Goal: Transaction & Acquisition: Purchase product/service

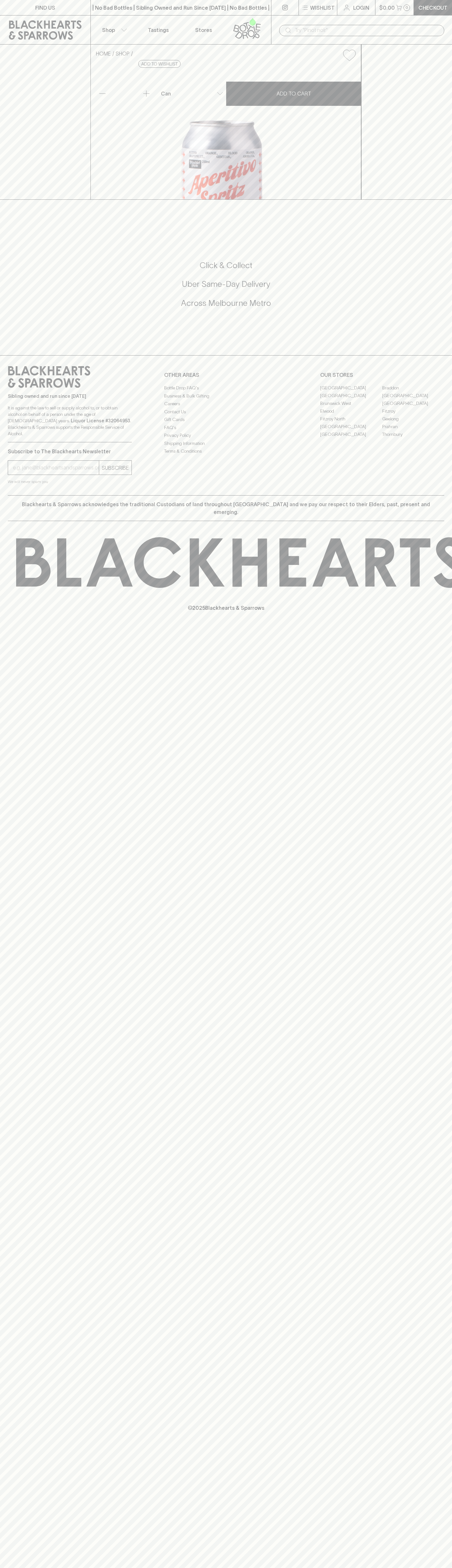
click at [216, 12] on div "| No Bad Bottles | Sibling Owned and Run Since [DATE] | No Bad Bottles | Siblin…" at bounding box center [180, 7] width 181 height 15
click at [428, 1141] on div "FIND US | No Bad Bottles | Sibling Owned and Run Since [DATE] | No Bad Bottles …" at bounding box center [226, 784] width 452 height 1568
click at [354, 1567] on html "FIND US | No Bad Bottles | Sibling Owned and Run Since [DATE] | No Bad Bottles …" at bounding box center [226, 784] width 452 height 1568
click at [12, 179] on div "HOME SHOP Mischief Brew Non Alc Aperitivo Spritz $5.00 Add to wishlist No Furth…" at bounding box center [226, 122] width 452 height 155
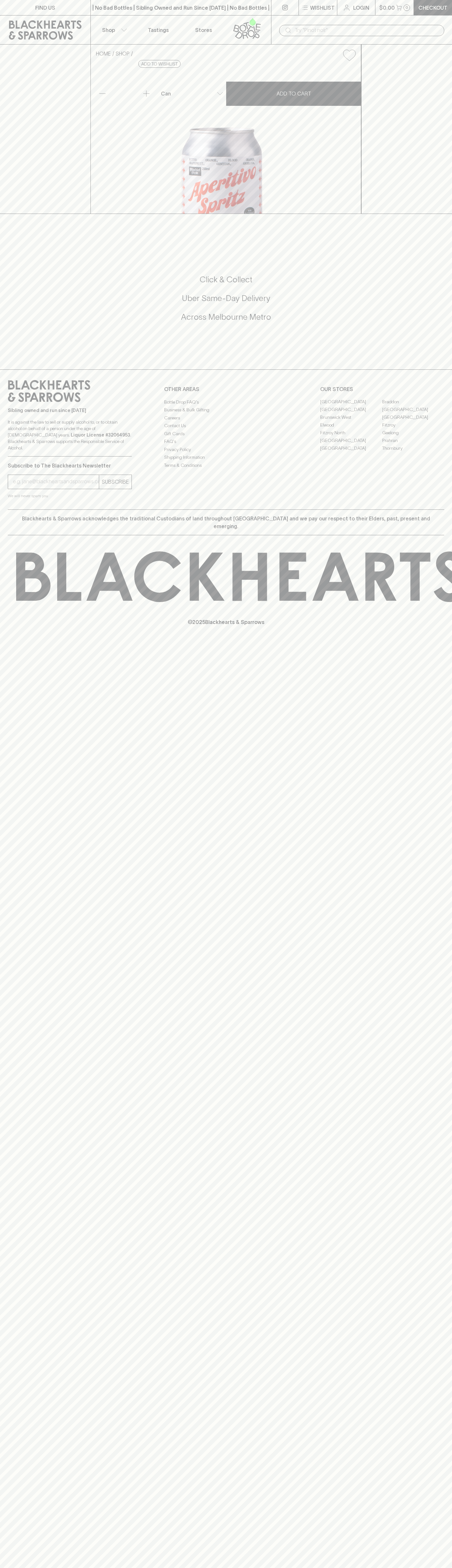
click at [413, 414] on link "[GEOGRAPHIC_DATA]" at bounding box center [413, 410] width 62 height 8
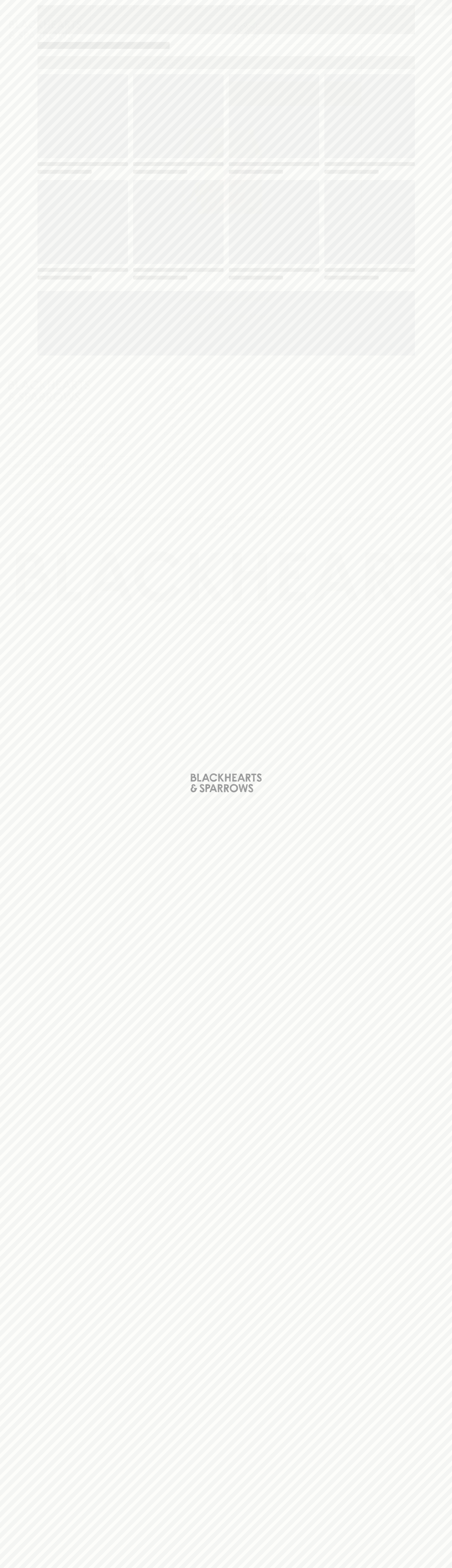
click at [307, 194] on span "Loading" at bounding box center [274, 222] width 90 height 84
